Goal: Check status: Check status

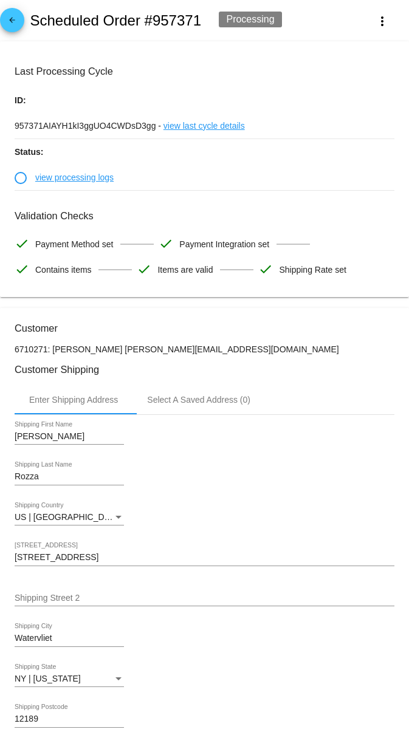
scroll to position [1, 0]
click at [222, 123] on link "view last cycle details" at bounding box center [204, 125] width 81 height 26
click at [385, 16] on mat-icon "more_vert" at bounding box center [382, 21] width 15 height 15
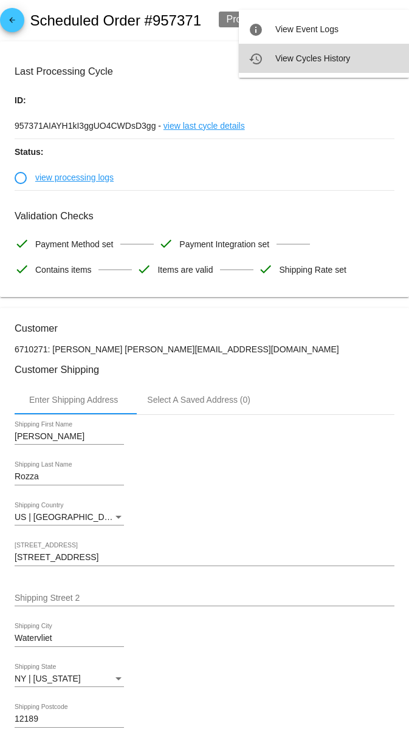
click at [347, 52] on button "history View Cycles History" at bounding box center [324, 58] width 170 height 29
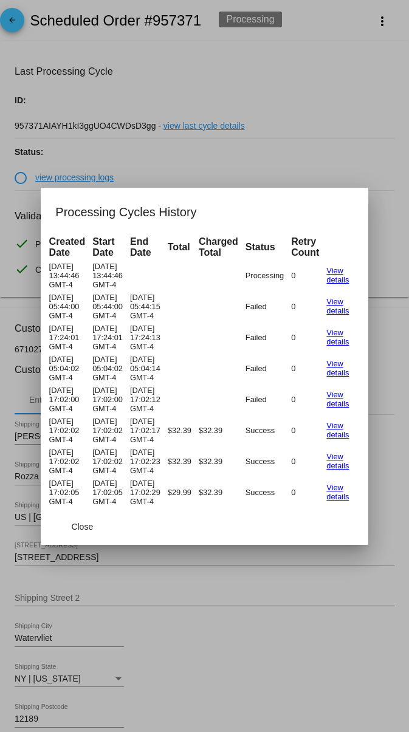
scroll to position [0, 173]
click at [80, 525] on span "Close" at bounding box center [82, 527] width 22 height 10
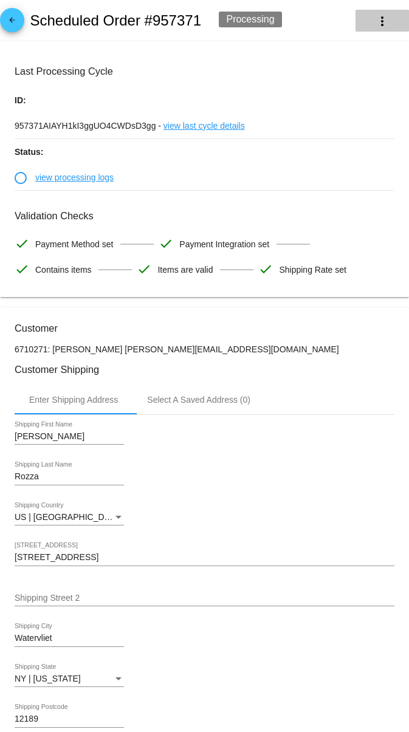
click at [374, 24] on button "more_vert" at bounding box center [382, 21] width 53 height 22
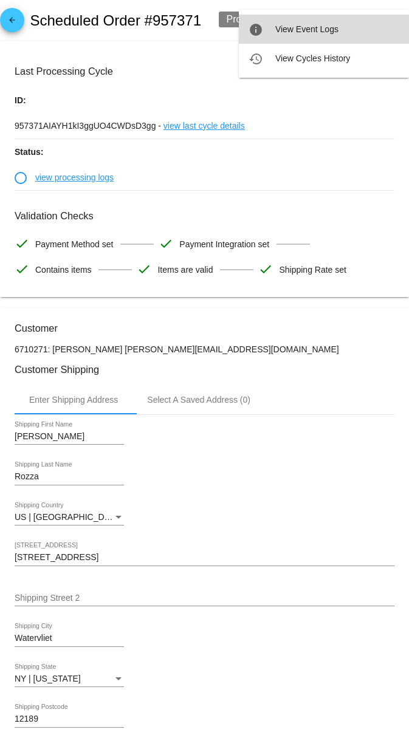
click at [368, 31] on button "info View Event Logs" at bounding box center [324, 29] width 170 height 29
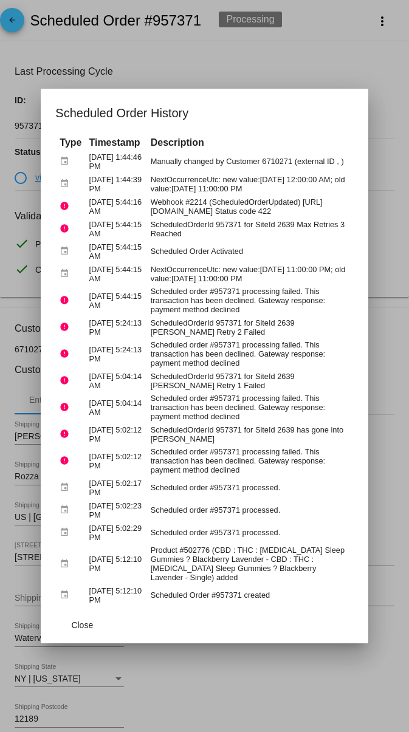
drag, startPoint x: 318, startPoint y: 91, endPoint x: 320, endPoint y: 55, distance: 35.9
click at [318, 88] on div at bounding box center [204, 366] width 409 height 732
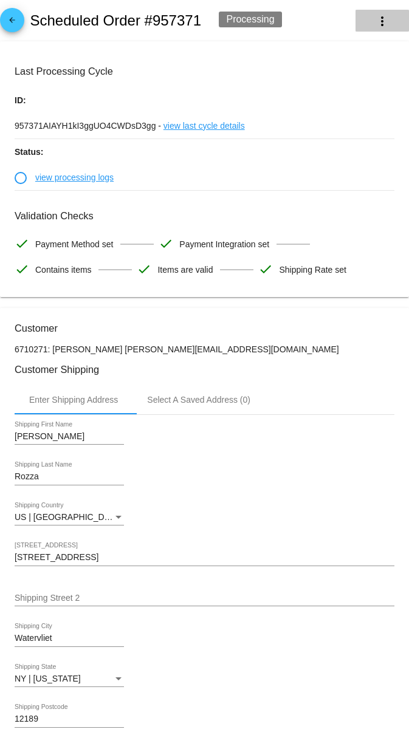
click at [384, 24] on mat-icon "more_vert" at bounding box center [382, 21] width 15 height 15
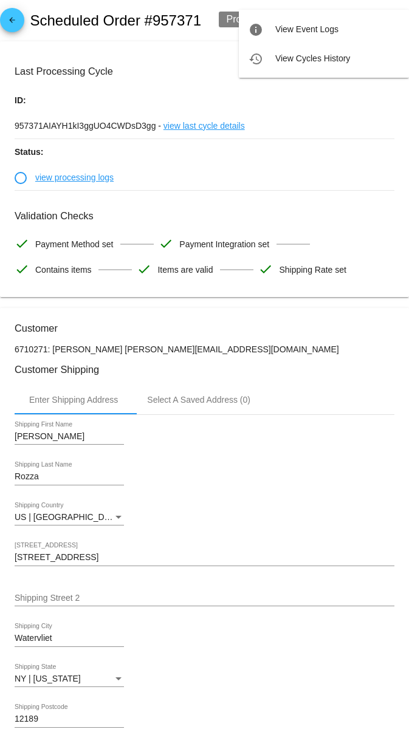
click at [202, 71] on div at bounding box center [204, 366] width 409 height 732
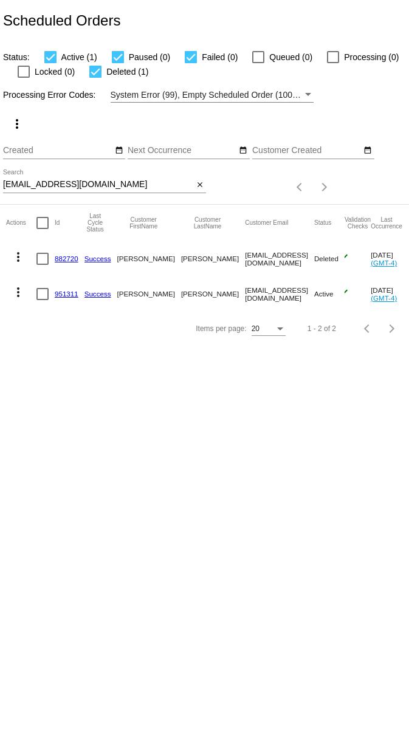
click at [136, 179] on div "[EMAIL_ADDRESS][DOMAIN_NAME] Search" at bounding box center [98, 182] width 190 height 24
click at [136, 181] on div "[EMAIL_ADDRESS][DOMAIN_NAME] Search" at bounding box center [98, 182] width 190 height 24
click at [136, 181] on input "binx717@yahoo.com" at bounding box center [98, 185] width 190 height 10
click at [84, 184] on input "binx717@yahoo.com" at bounding box center [98, 185] width 190 height 10
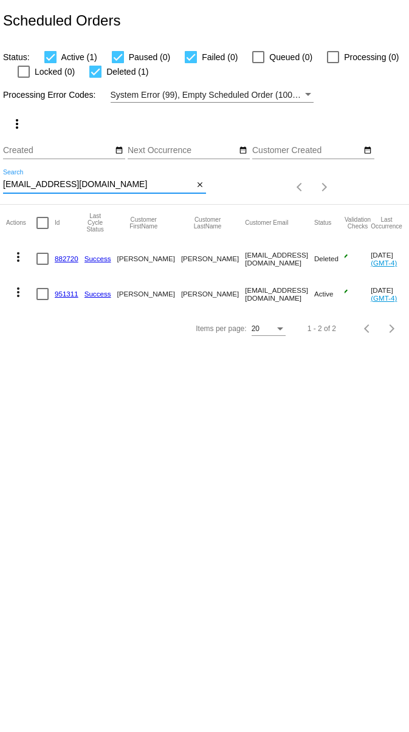
click at [84, 184] on input "binx717@yahoo.com" at bounding box center [98, 185] width 190 height 10
paste input "rozzamildred@gmail"
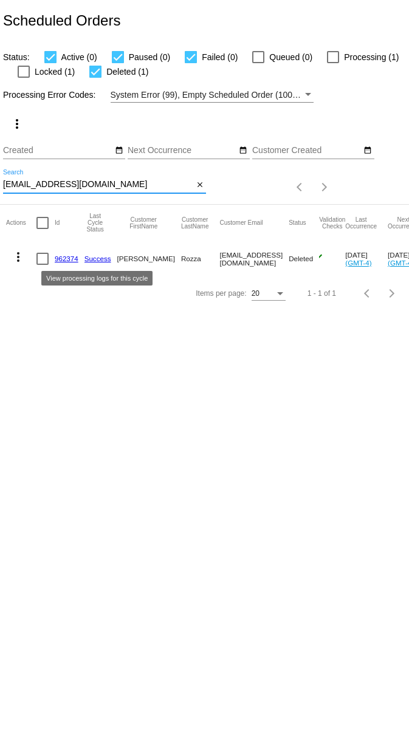
type input "rozzamildred@gmail.com"
click at [89, 260] on link "Success" at bounding box center [97, 259] width 27 height 8
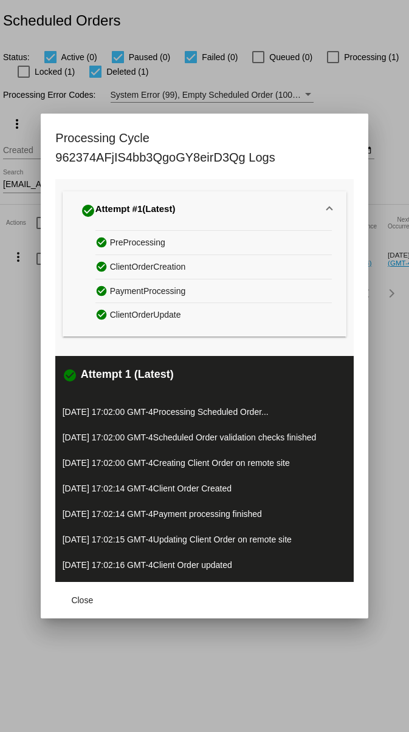
click at [362, 97] on div at bounding box center [204, 366] width 409 height 732
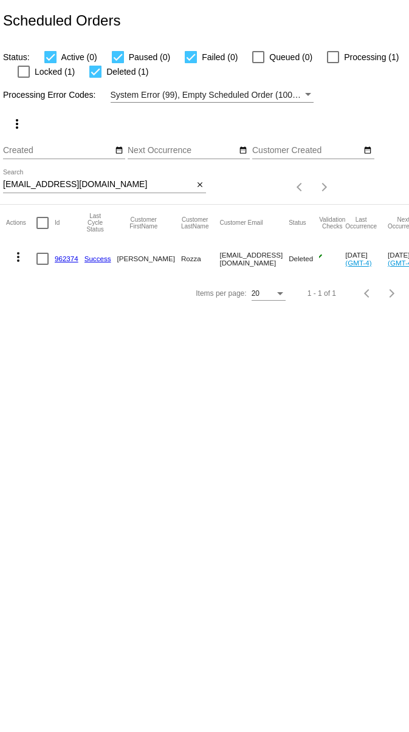
click at [61, 256] on link "962374" at bounding box center [67, 259] width 24 height 8
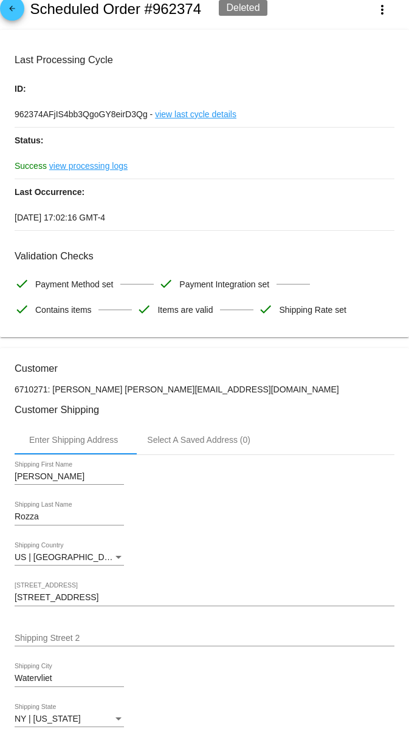
scroll to position [2, 0]
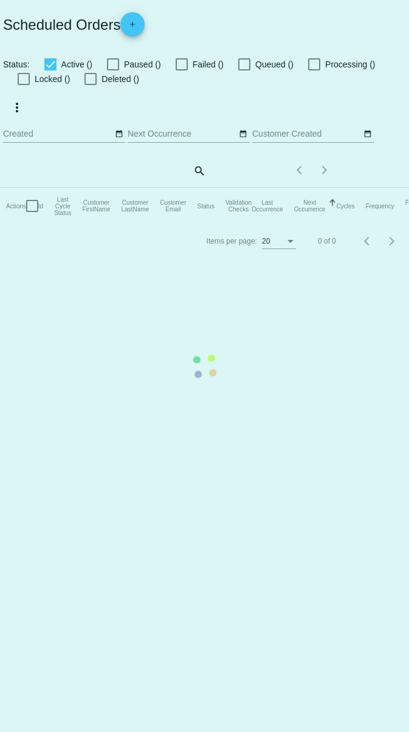
checkbox input "true"
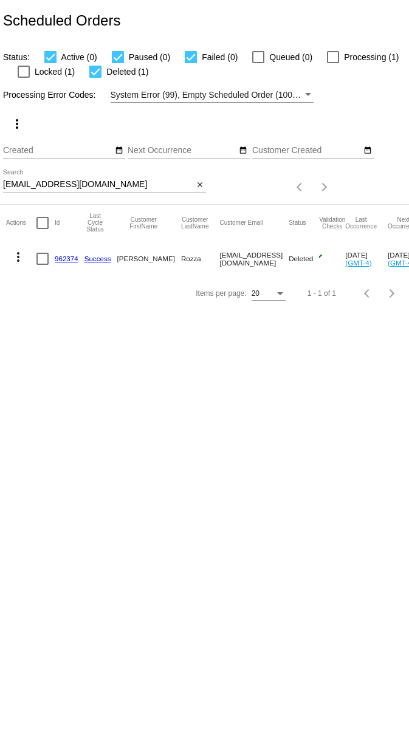
click at [327, 56] on div at bounding box center [333, 57] width 12 height 12
click at [333, 63] on input "Processing (1)" at bounding box center [333, 63] width 1 height 1
checkbox input "true"
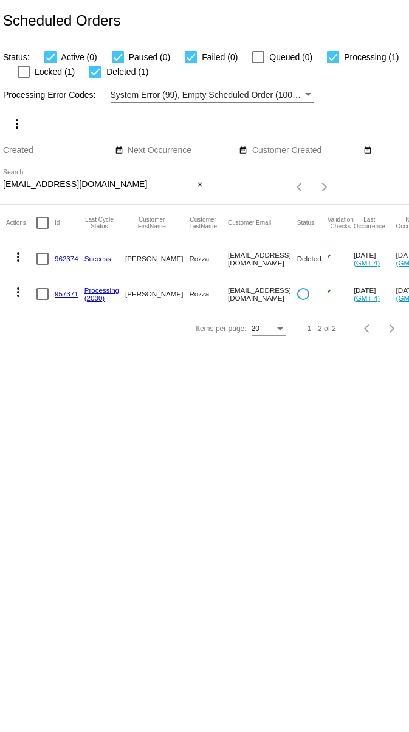
click at [15, 292] on mat-icon "more_vert" at bounding box center [18, 292] width 15 height 15
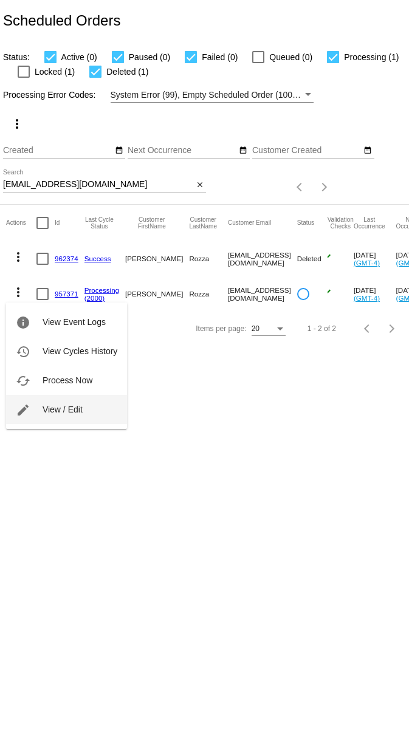
click at [54, 405] on span "View / Edit" at bounding box center [63, 410] width 40 height 10
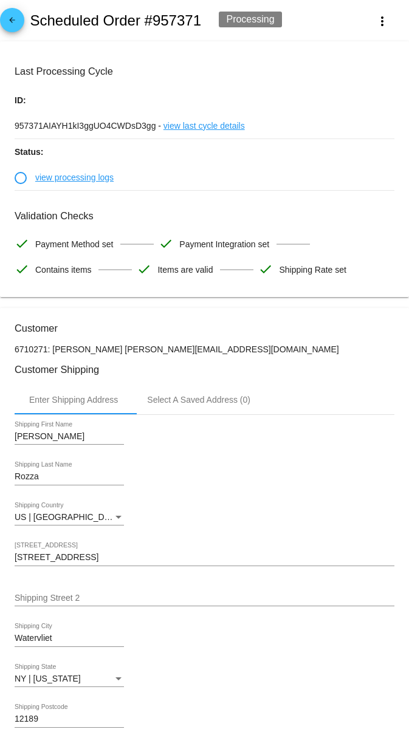
click at [261, 21] on div "Processing" at bounding box center [250, 20] width 63 height 16
click at [53, 176] on link "view processing logs" at bounding box center [74, 178] width 78 height 26
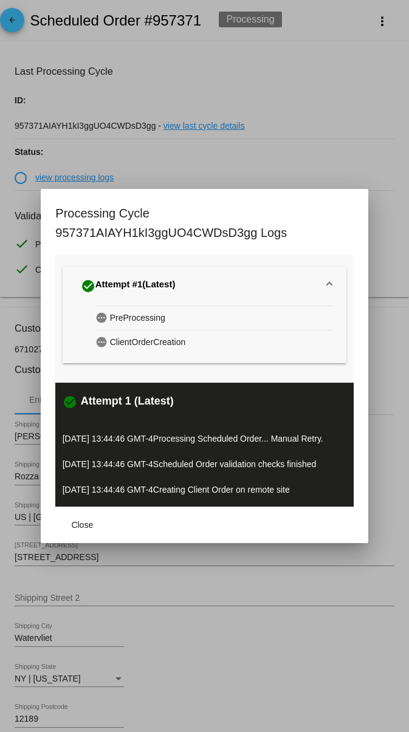
click at [139, 322] on span "PreProcessing" at bounding box center [137, 318] width 55 height 19
click at [110, 343] on span "ClientOrderCreation" at bounding box center [148, 342] width 76 height 19
click at [72, 525] on span "Close" at bounding box center [82, 525] width 22 height 10
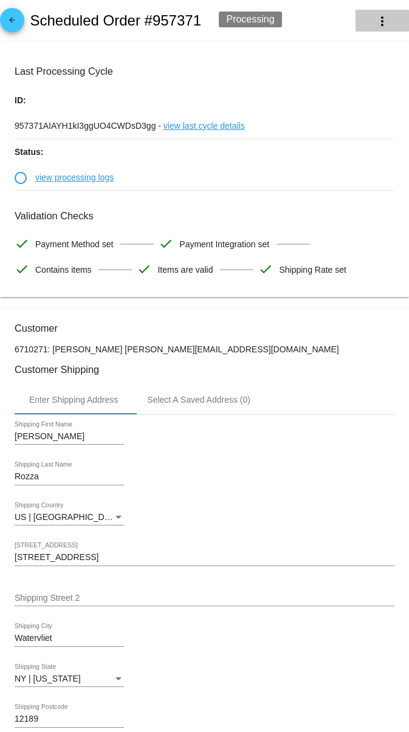
click at [371, 29] on button "more_vert" at bounding box center [382, 21] width 53 height 22
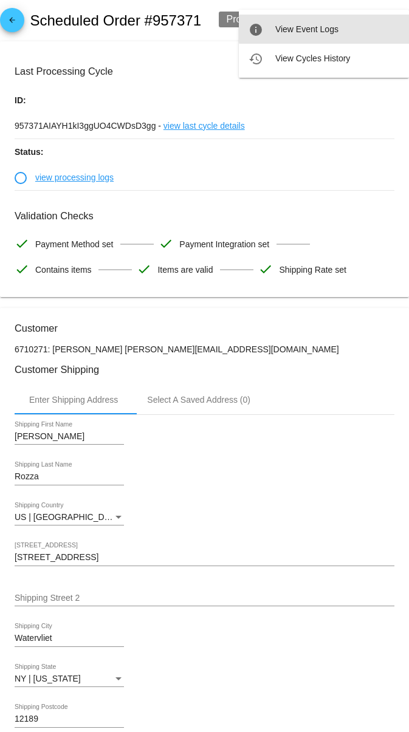
click at [371, 29] on button "info View Event Logs" at bounding box center [324, 29] width 170 height 29
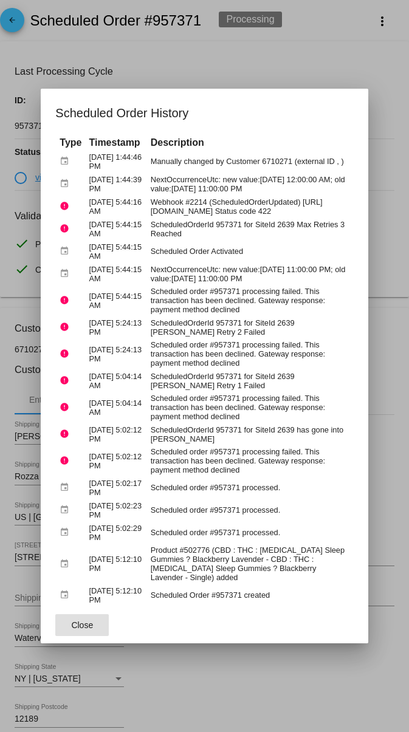
click at [337, 120] on h1 "Scheduled Order History" at bounding box center [204, 112] width 298 height 19
click at [337, 74] on div at bounding box center [204, 366] width 409 height 732
